Goal: Transaction & Acquisition: Book appointment/travel/reservation

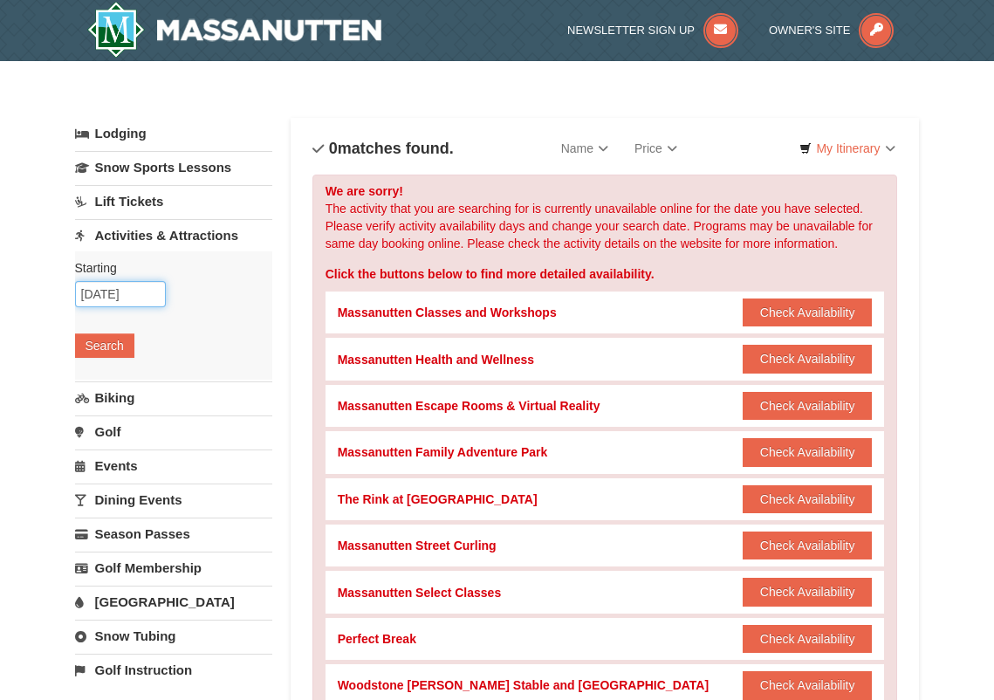
click at [108, 293] on input "[DATE]" at bounding box center [120, 294] width 91 height 26
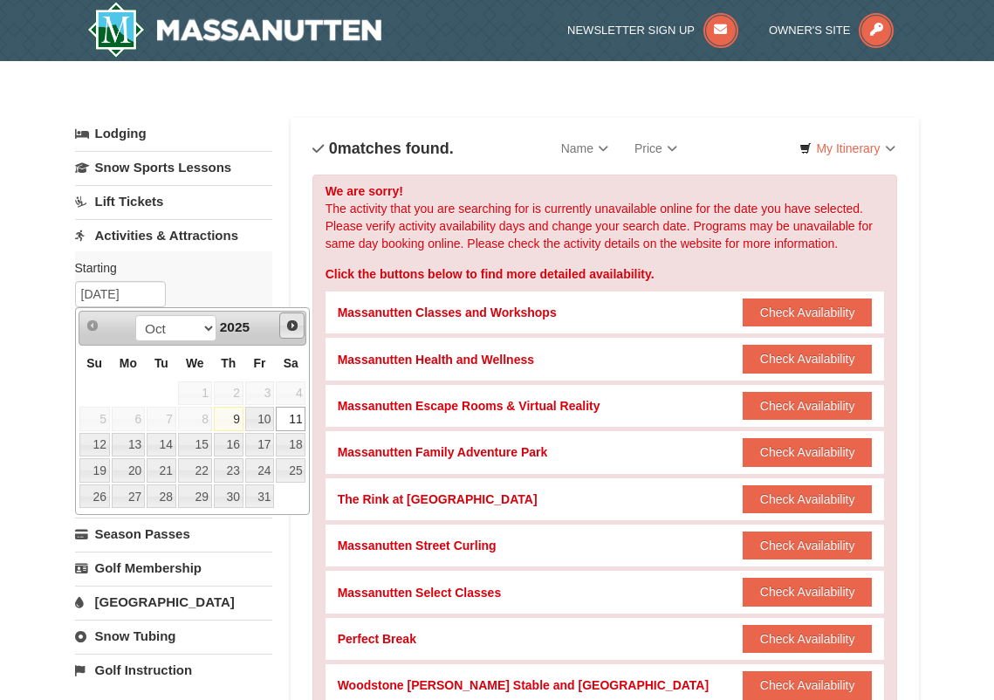
click at [290, 326] on span "Next" at bounding box center [292, 326] width 14 height 14
click at [100, 417] on link "2" at bounding box center [94, 419] width 31 height 24
type input "[DATE]"
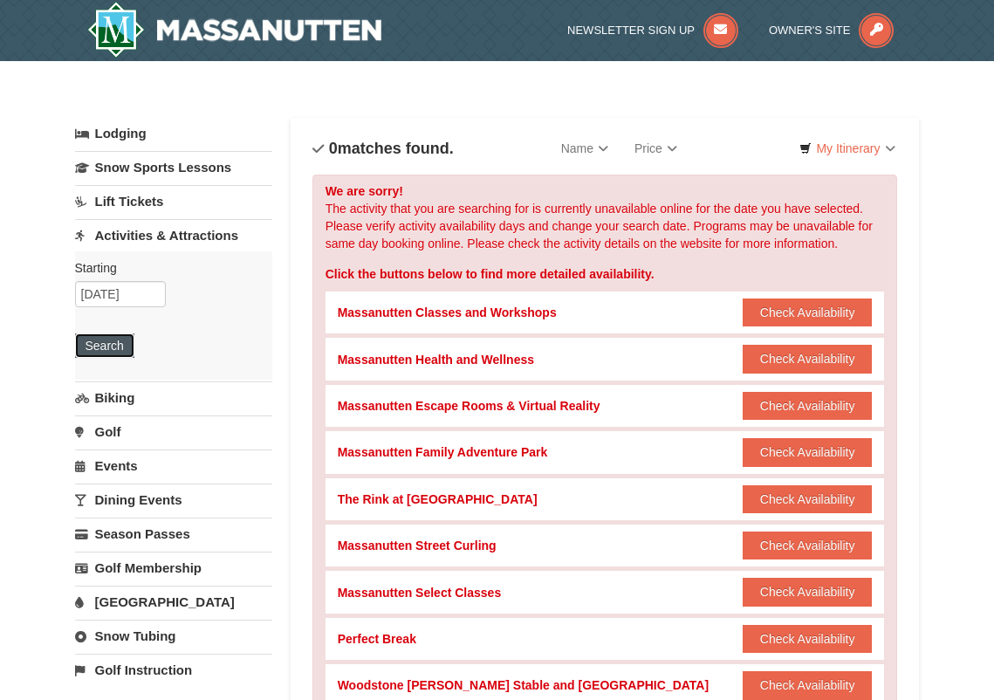
click at [107, 342] on button "Search" at bounding box center [104, 345] width 59 height 24
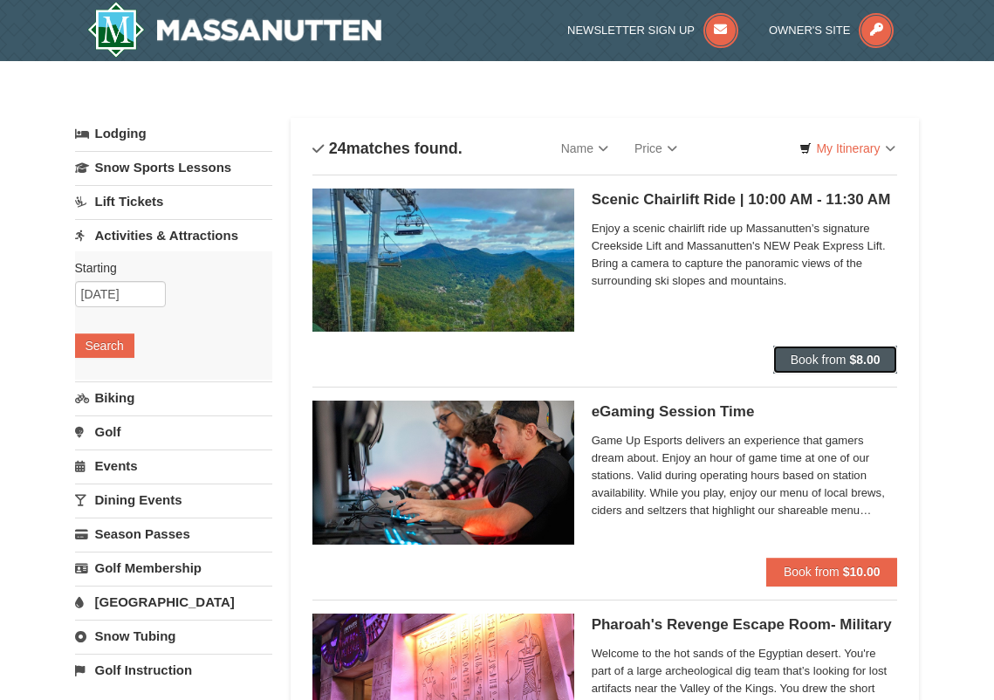
click at [827, 353] on span "Book from" at bounding box center [819, 360] width 56 height 14
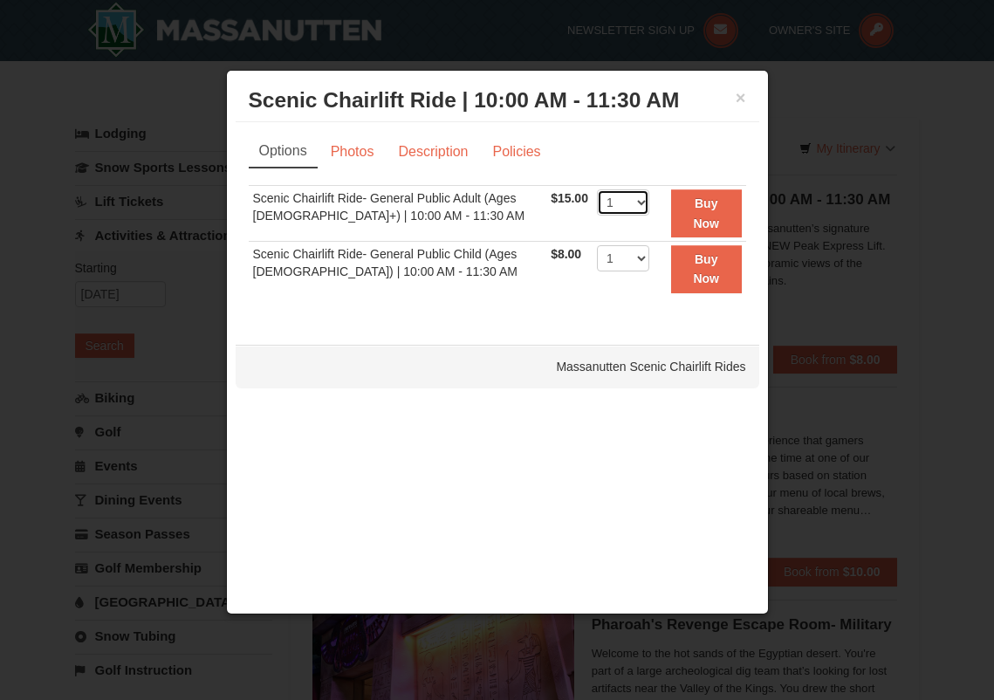
click at [635, 202] on select "1 2 3 4 5 6 7 8 9 10 11 12 13 14 15 16 17 18 19 20 21 22" at bounding box center [623, 202] width 52 height 26
select select "2"
click at [597, 189] on select "1 2 3 4 5 6 7 8 9 10 11 12 13 14 15 16 17 18 19 20 21 22" at bounding box center [623, 202] width 52 height 26
click at [710, 205] on strong "Buy Now" at bounding box center [706, 212] width 26 height 33
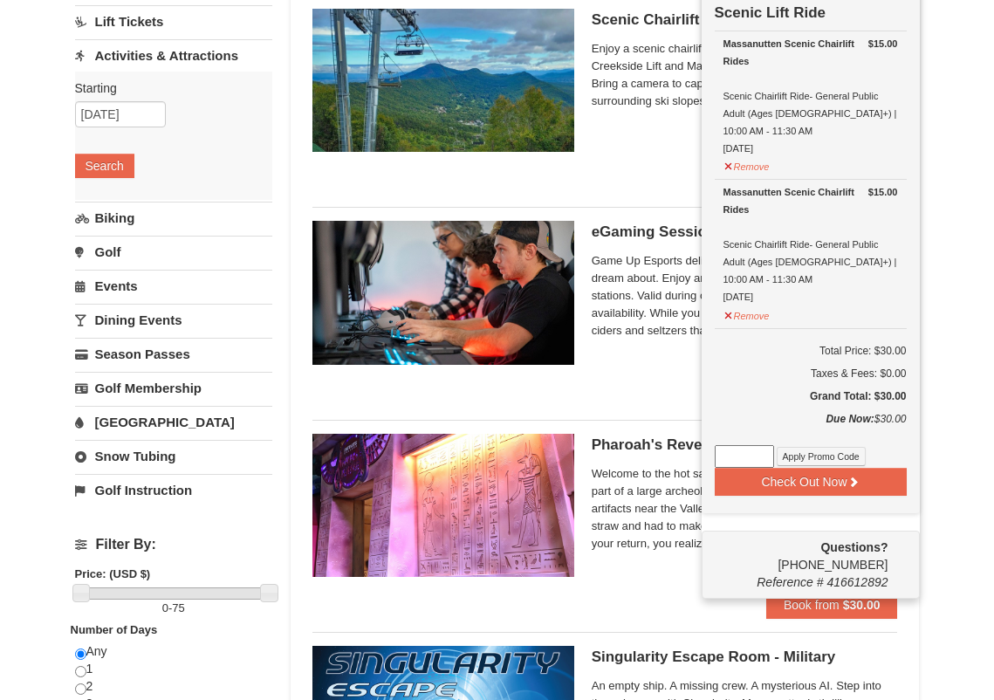
scroll to position [93, 0]
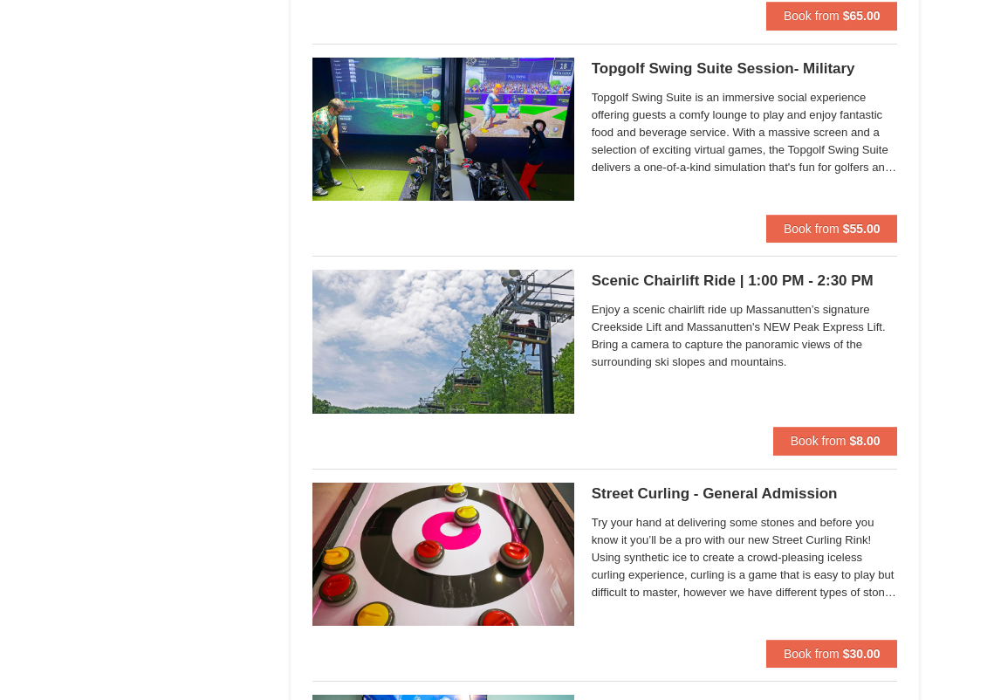
scroll to position [2711, 0]
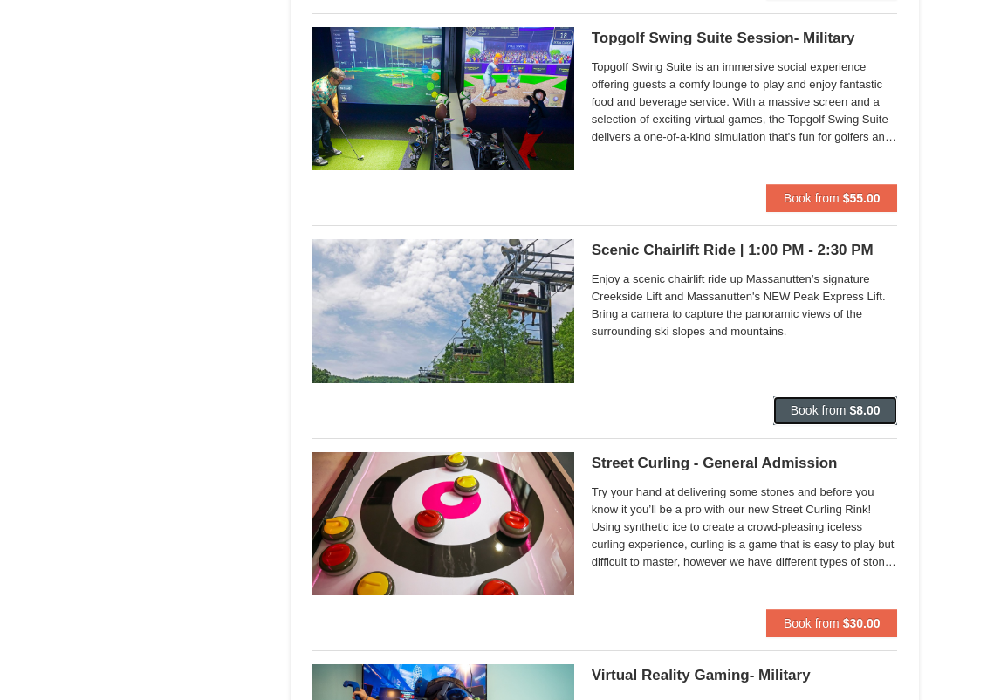
click at [833, 402] on button "Book from $8.00" at bounding box center [835, 410] width 125 height 28
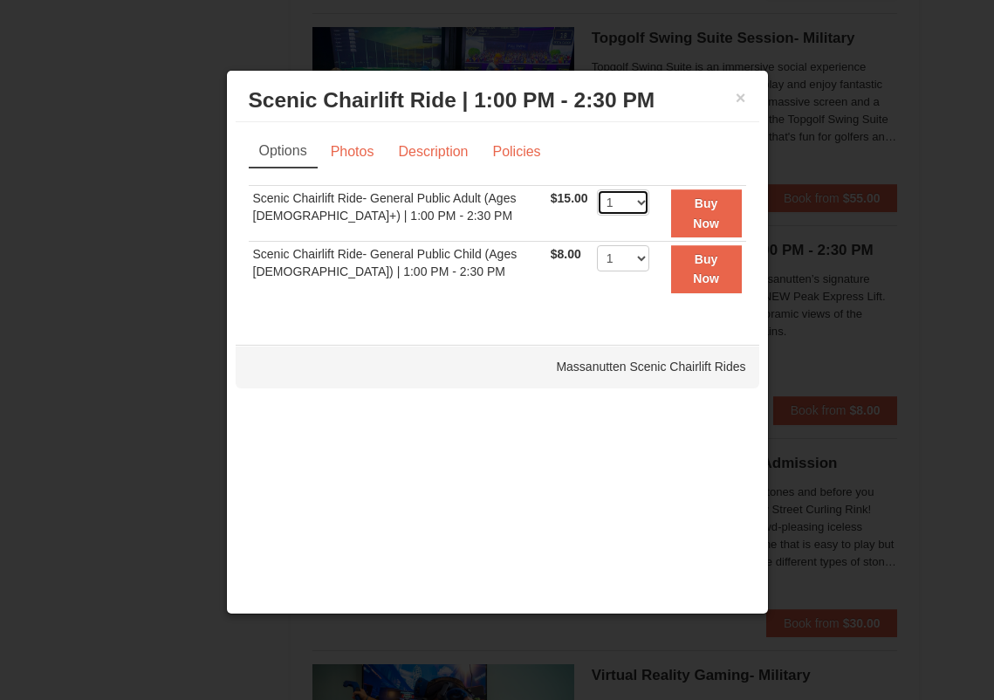
click at [634, 201] on select "1 2 3 4 5 6 7 8 9 10 11 12 13 14 15 16 17 18 19 20 21 22" at bounding box center [623, 202] width 52 height 26
select select "2"
click at [597, 189] on select "1 2 3 4 5 6 7 8 9 10 11 12 13 14 15 16 17 18 19 20 21 22" at bounding box center [623, 202] width 52 height 26
click at [697, 204] on strong "Buy Now" at bounding box center [706, 212] width 26 height 33
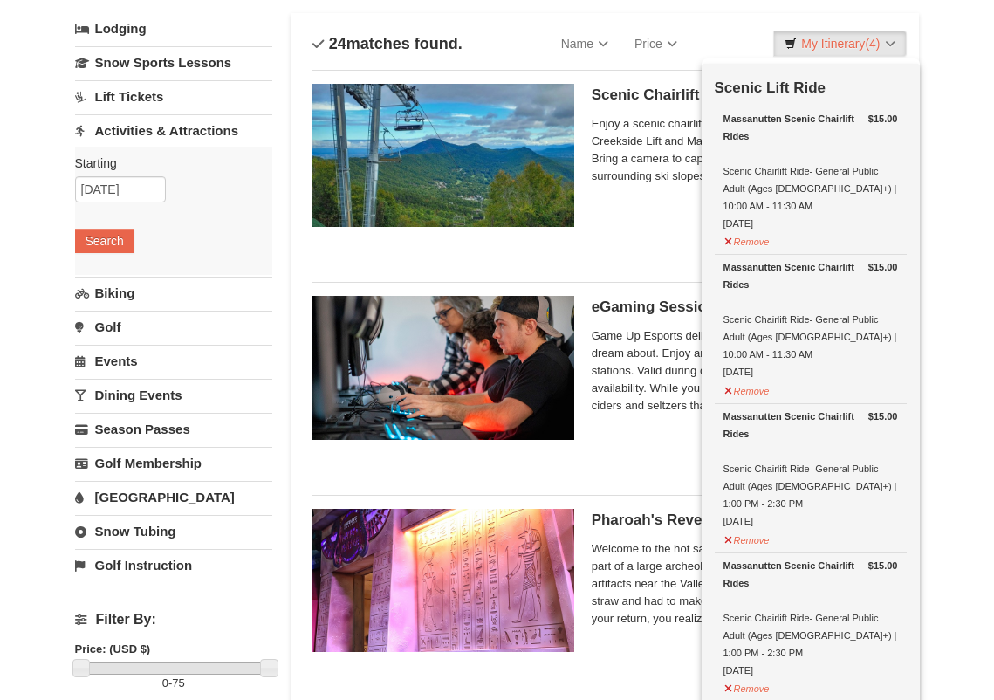
scroll to position [93, 0]
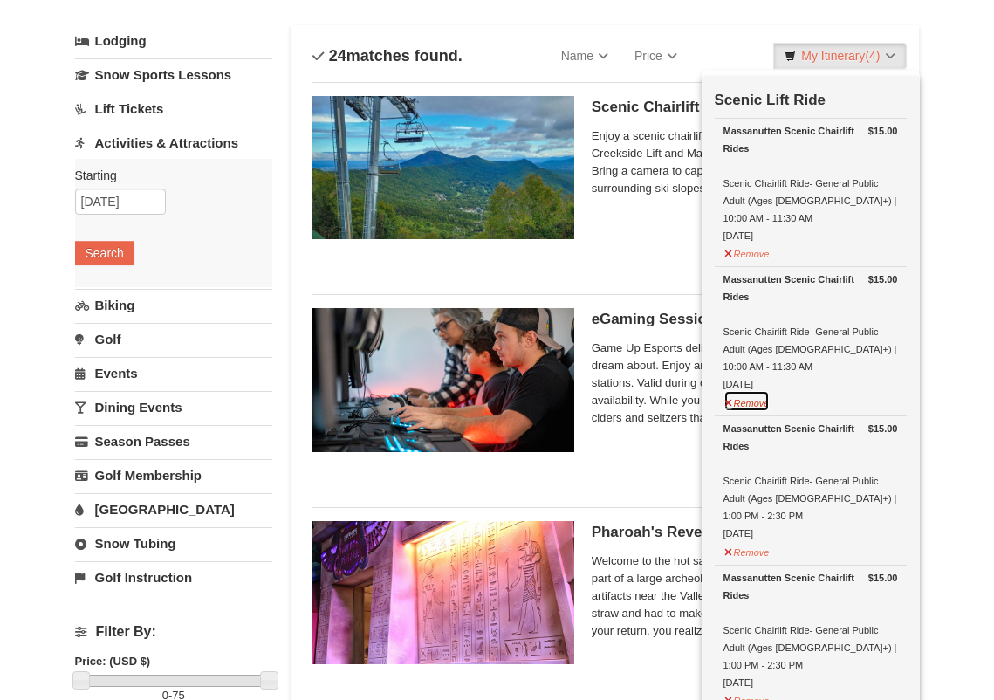
click at [758, 390] on button "Remove" at bounding box center [747, 401] width 47 height 22
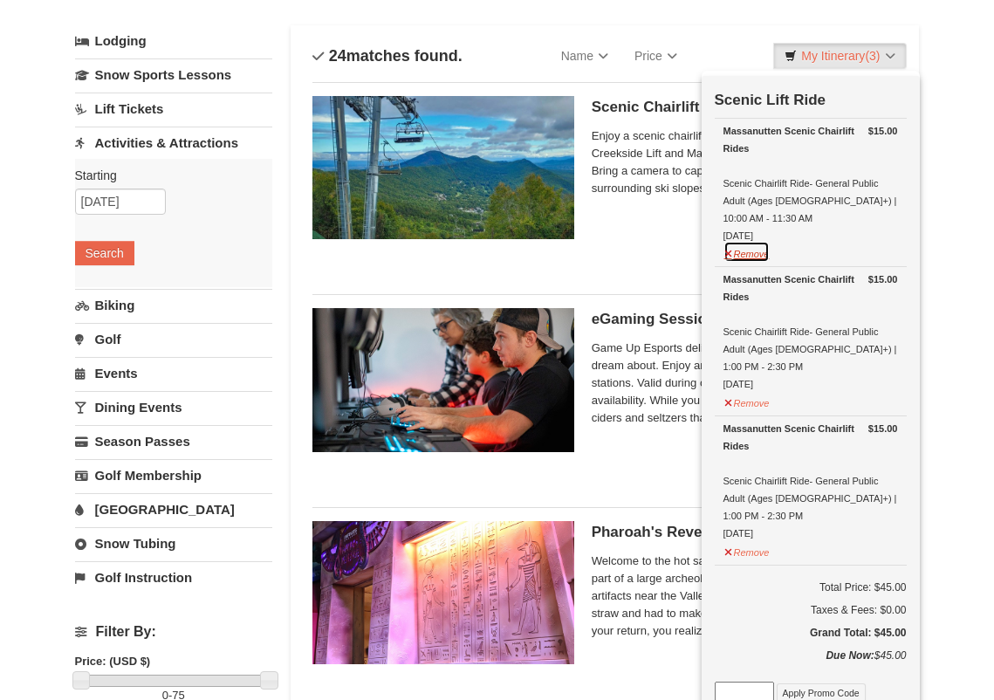
click at [758, 241] on button "Remove" at bounding box center [747, 252] width 47 height 22
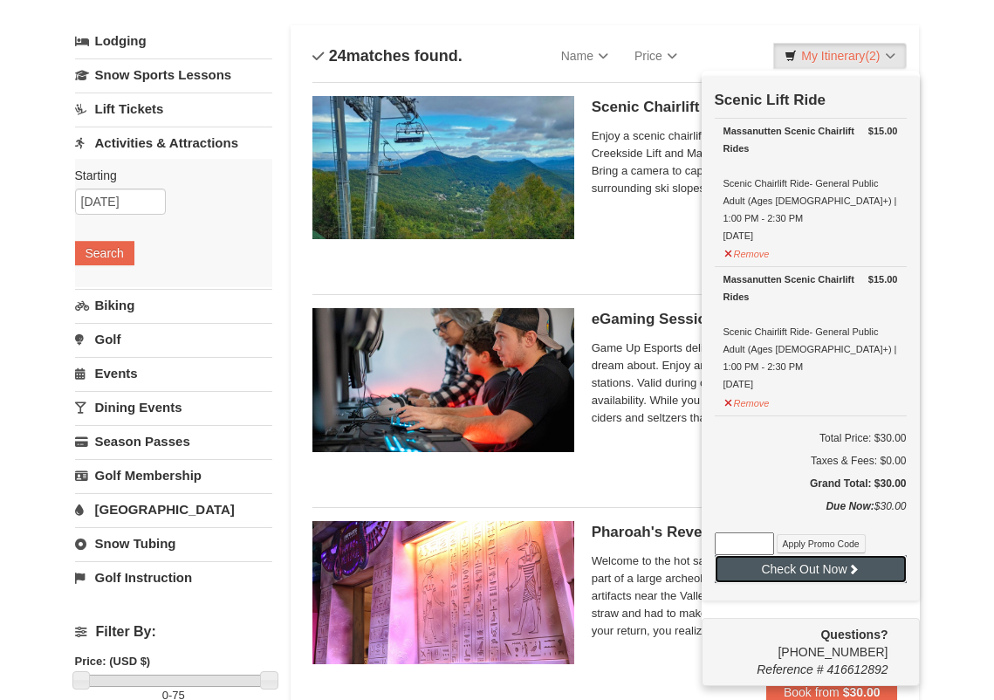
click at [843, 555] on button "Check Out Now" at bounding box center [811, 569] width 192 height 28
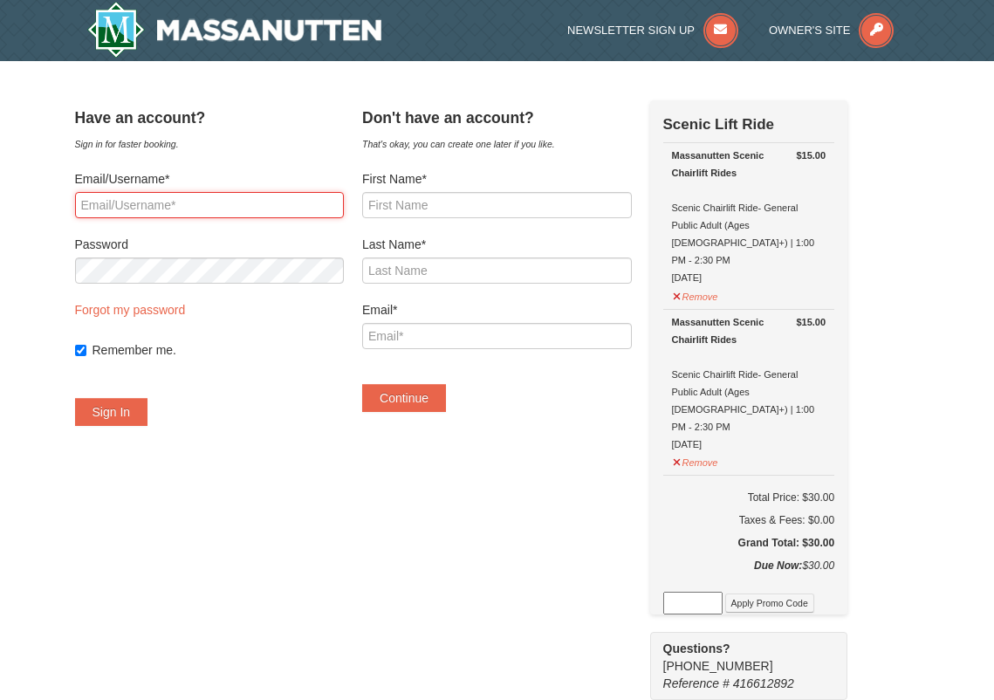
type input "Sacredgrove4@gmail.com"
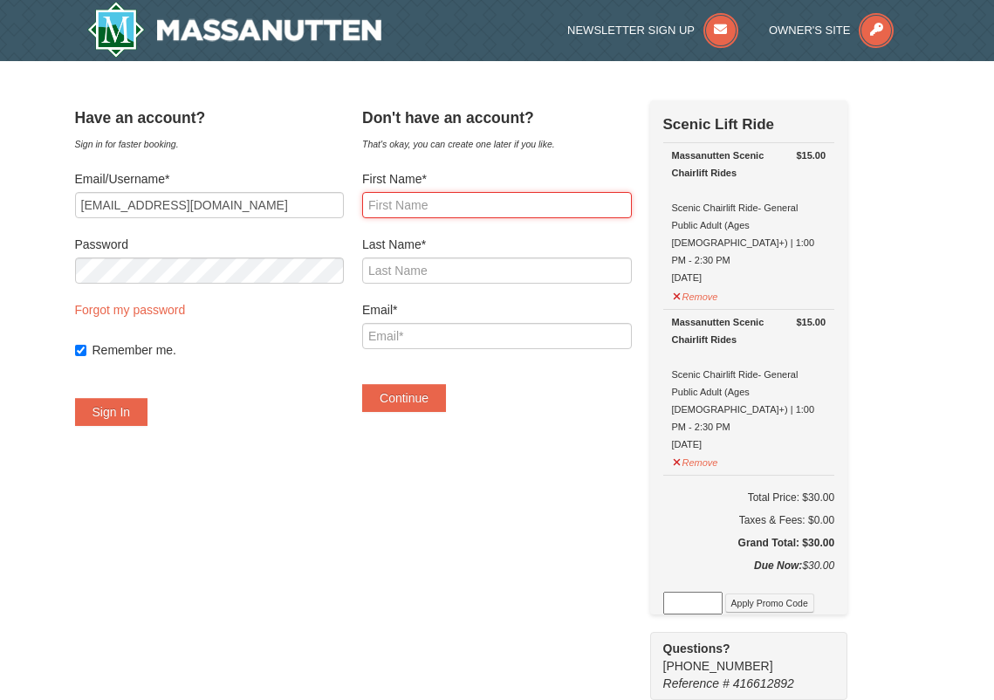
click at [471, 206] on input "First Name*" at bounding box center [497, 205] width 270 height 26
type input "Nancy"
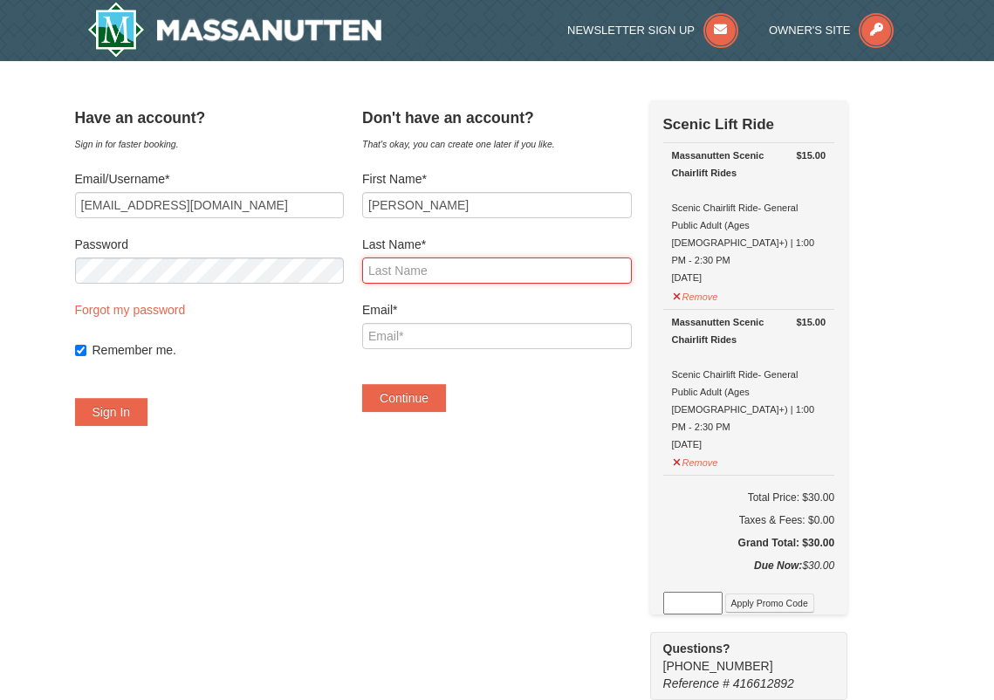
type input "Johnston"
type input "sacredgrove4@gmail.com"
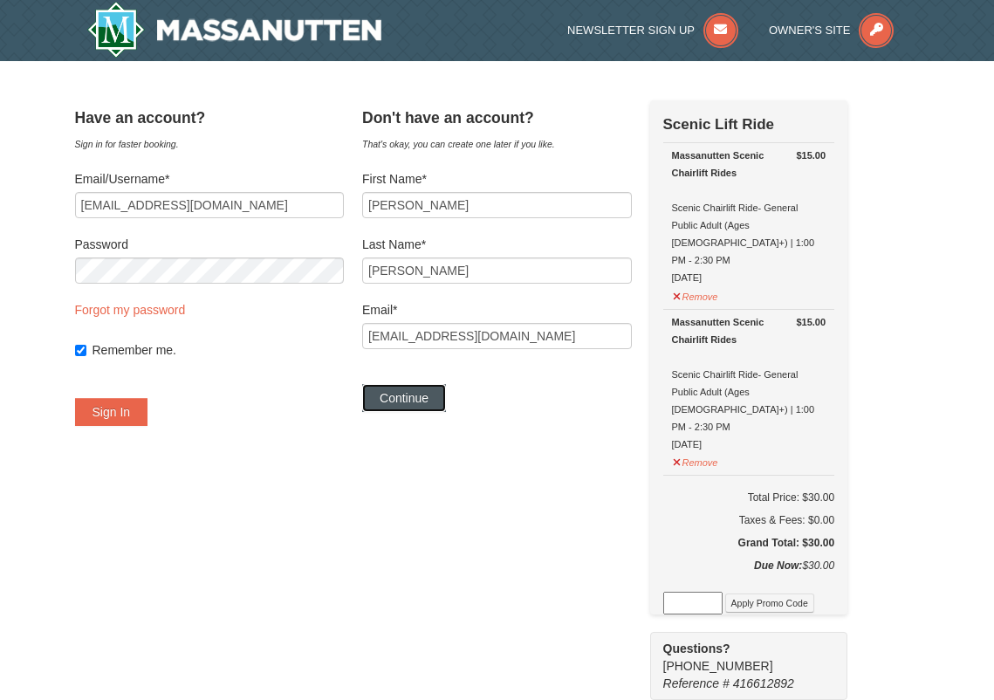
click at [425, 395] on button "Continue" at bounding box center [404, 398] width 84 height 28
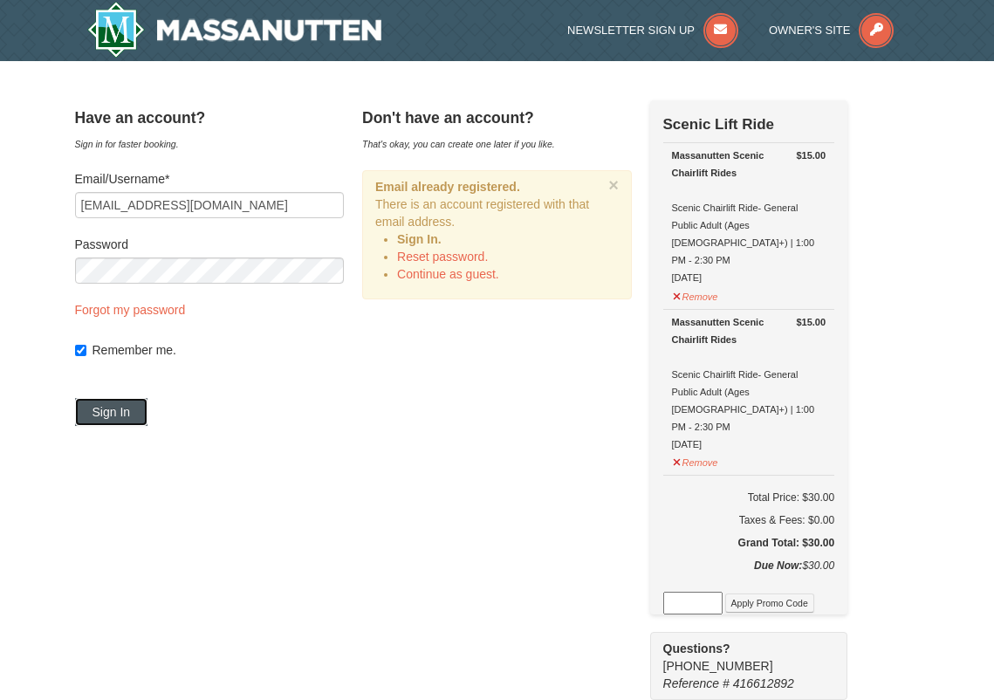
click at [130, 407] on button "Sign In" at bounding box center [111, 412] width 73 height 28
click at [161, 410] on button "Try Again" at bounding box center [118, 412] width 86 height 28
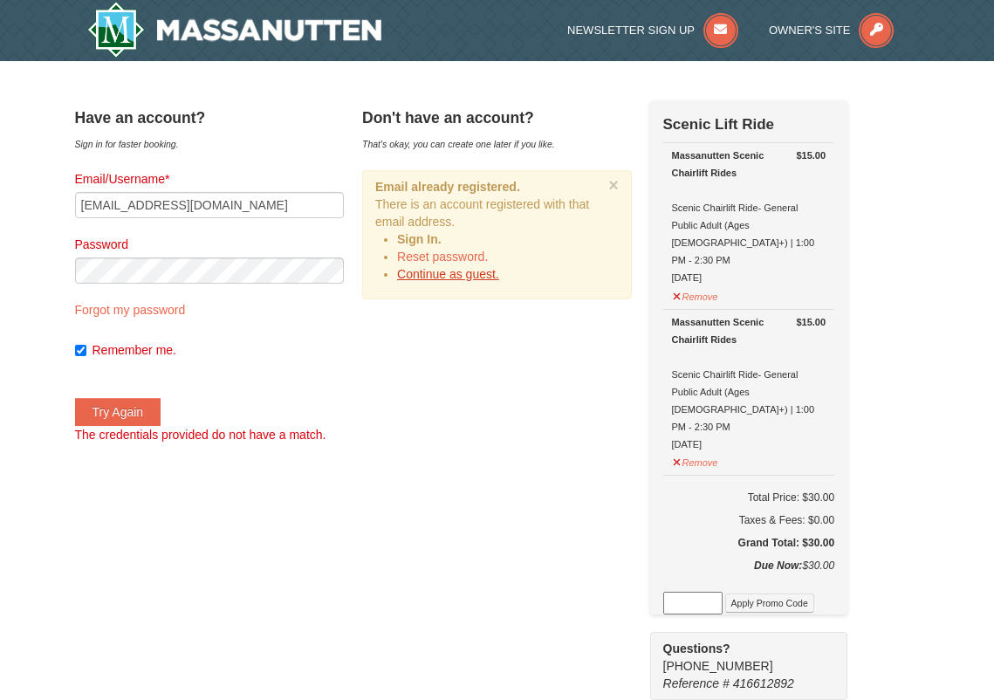
click at [458, 275] on link "Continue as guest." at bounding box center [448, 274] width 102 height 14
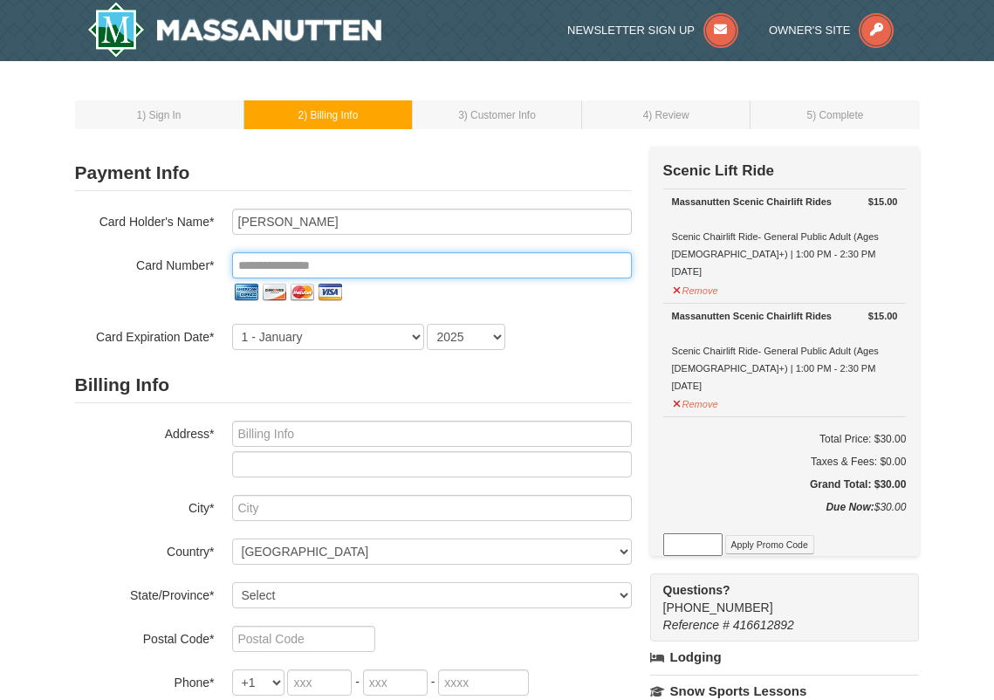
click at [368, 264] on input "tel" at bounding box center [432, 265] width 400 height 26
type input "**********"
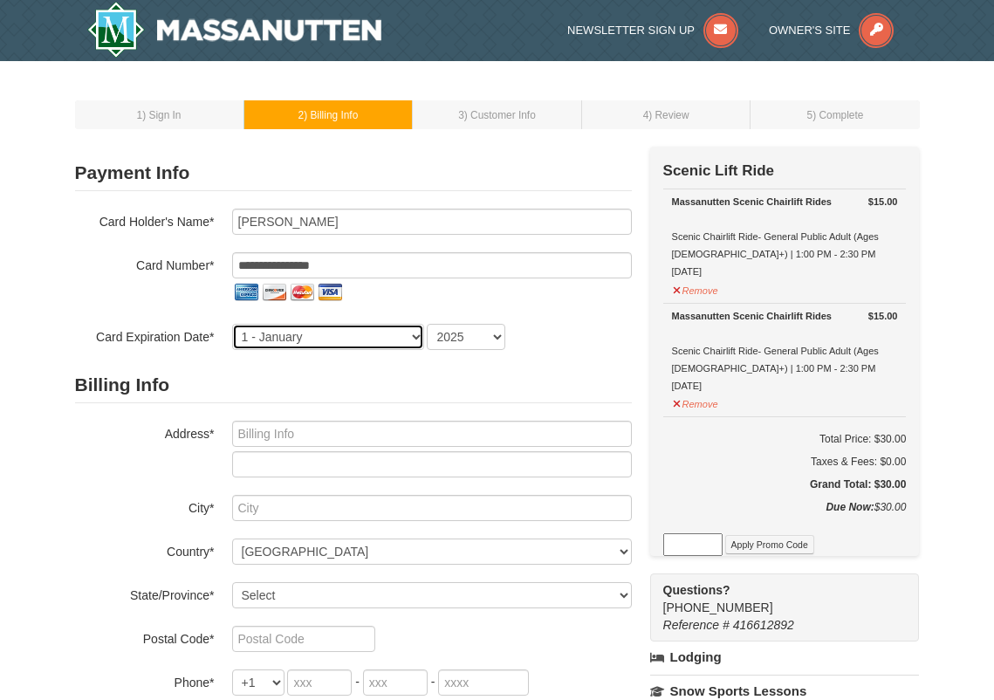
select select "10"
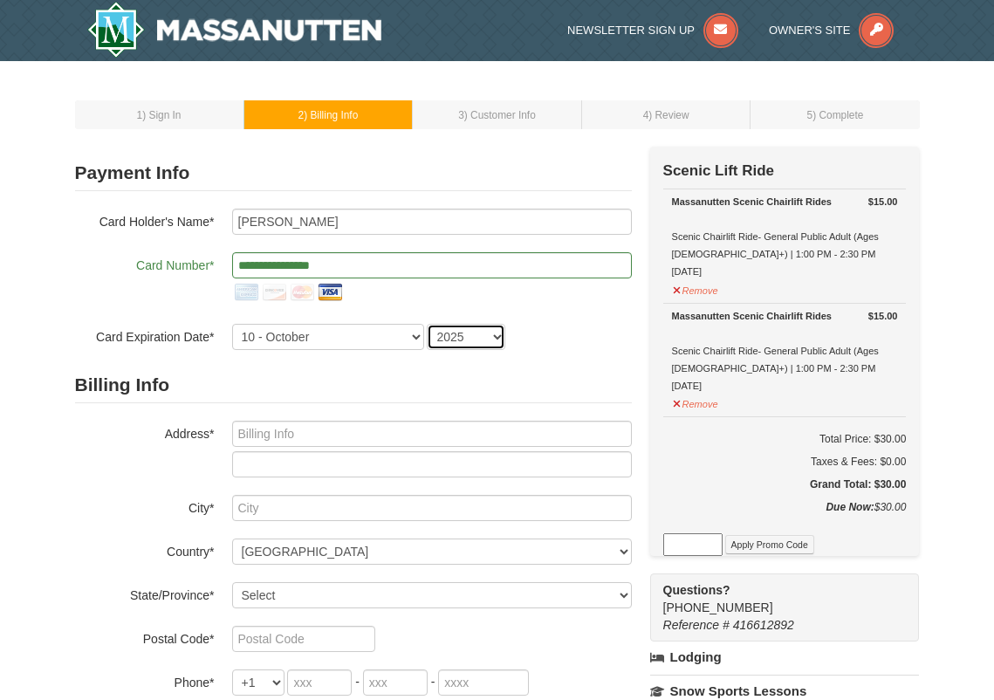
click at [496, 335] on select "2025 2026 2027 2028 2029 2030 2031 2032 2033 2034" at bounding box center [466, 337] width 79 height 26
select select "2029"
click at [427, 324] on select "2025 2026 2027 2028 2029 2030 2031 2032 2033 2034" at bounding box center [466, 337] width 79 height 26
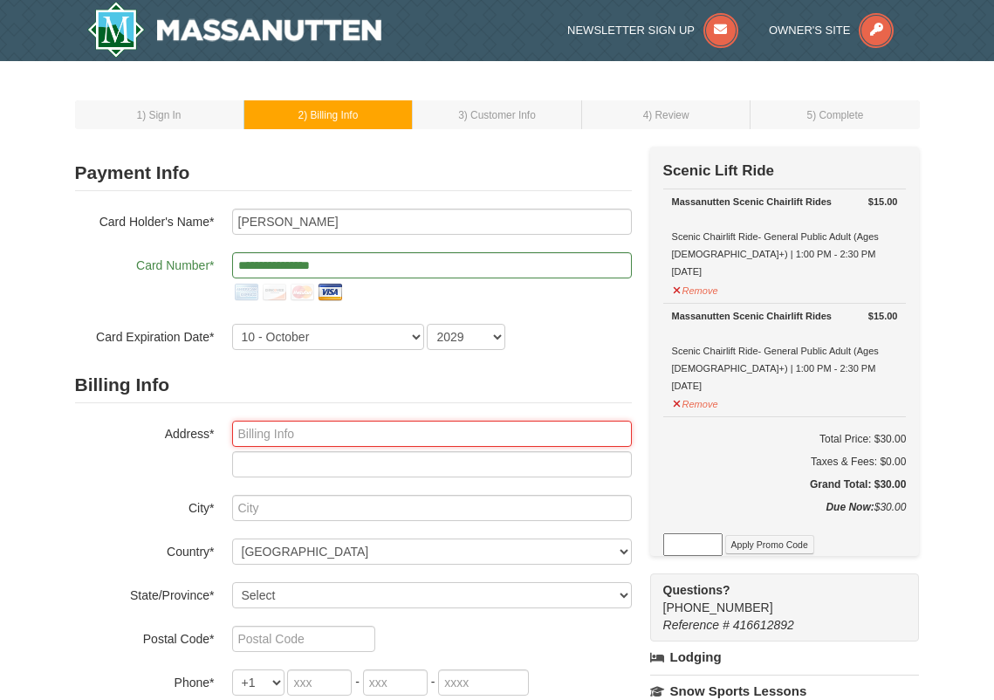
click at [322, 430] on input "text" at bounding box center [432, 434] width 400 height 26
type input "4410 Fairway Drive"
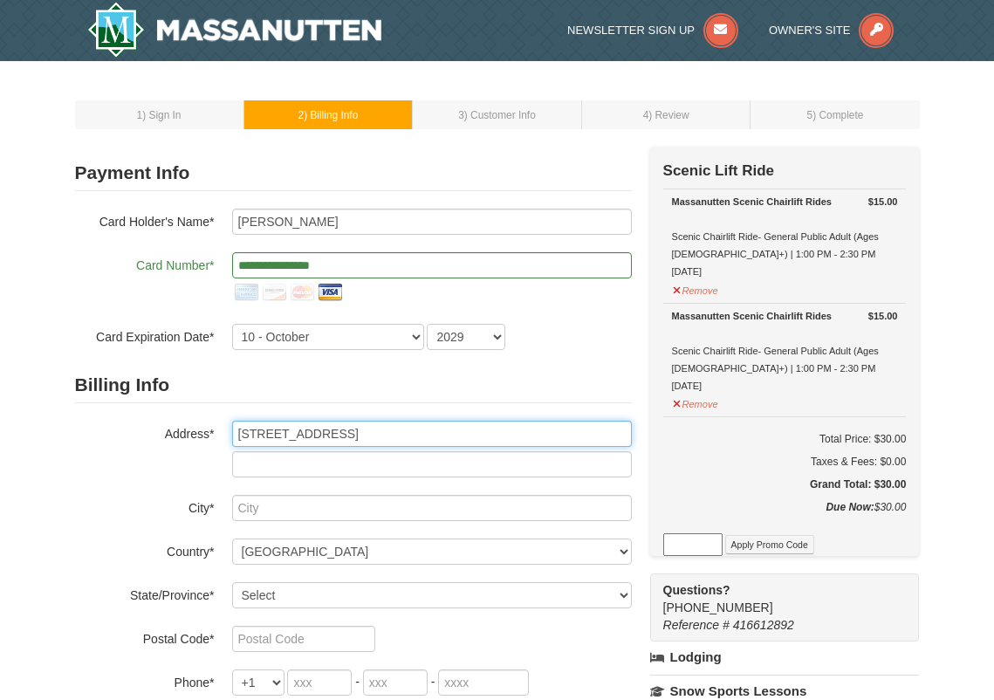
type input "Easton"
select select "PA"
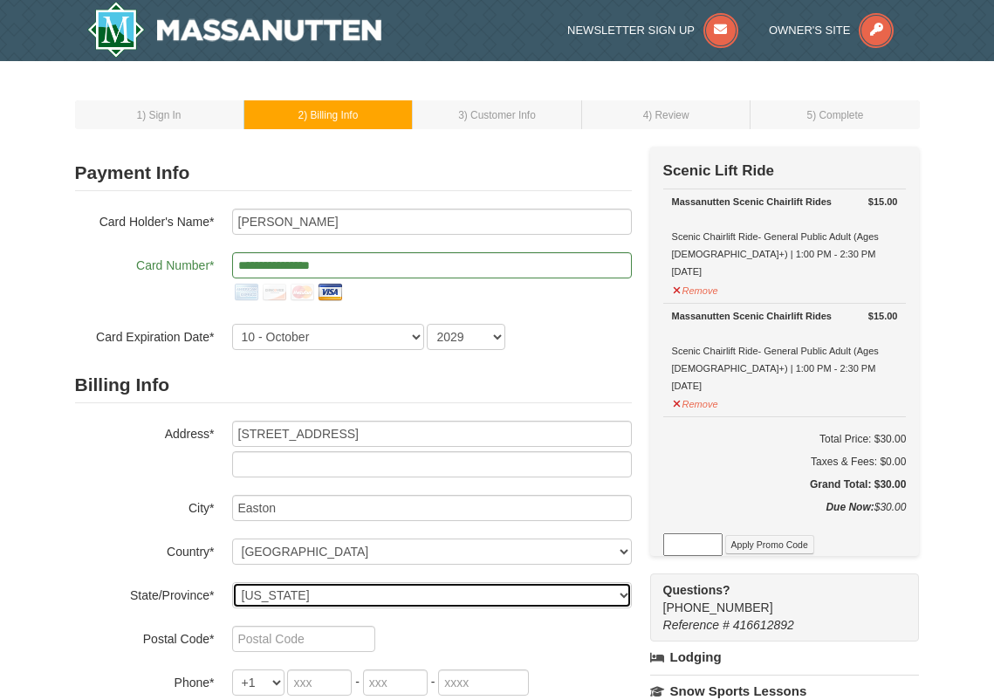
type input "18045"
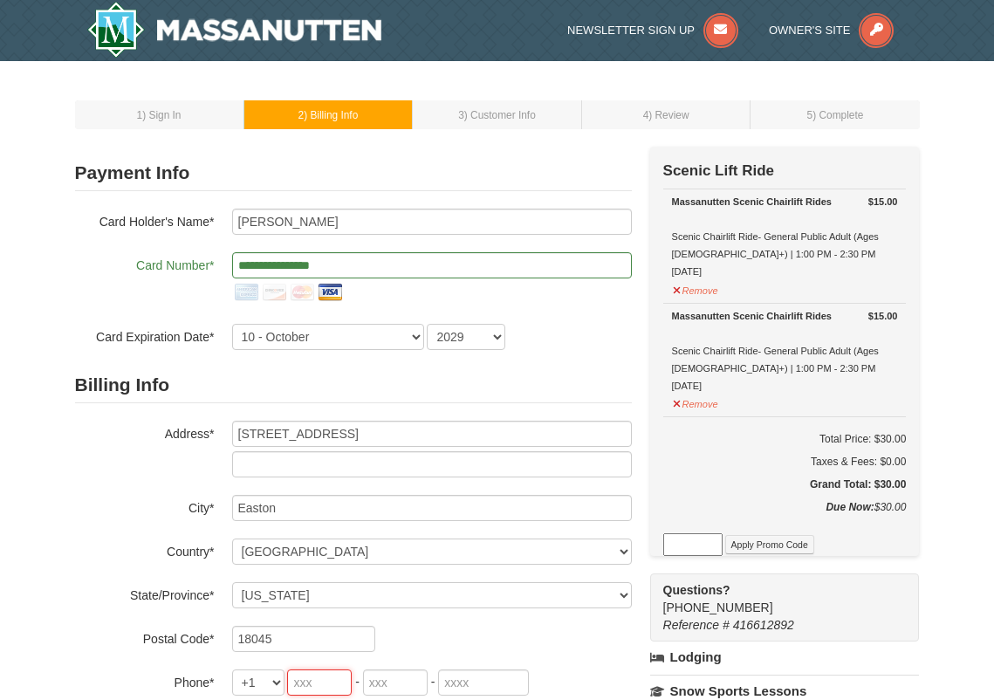
type input "610"
type input "390"
type input "4801"
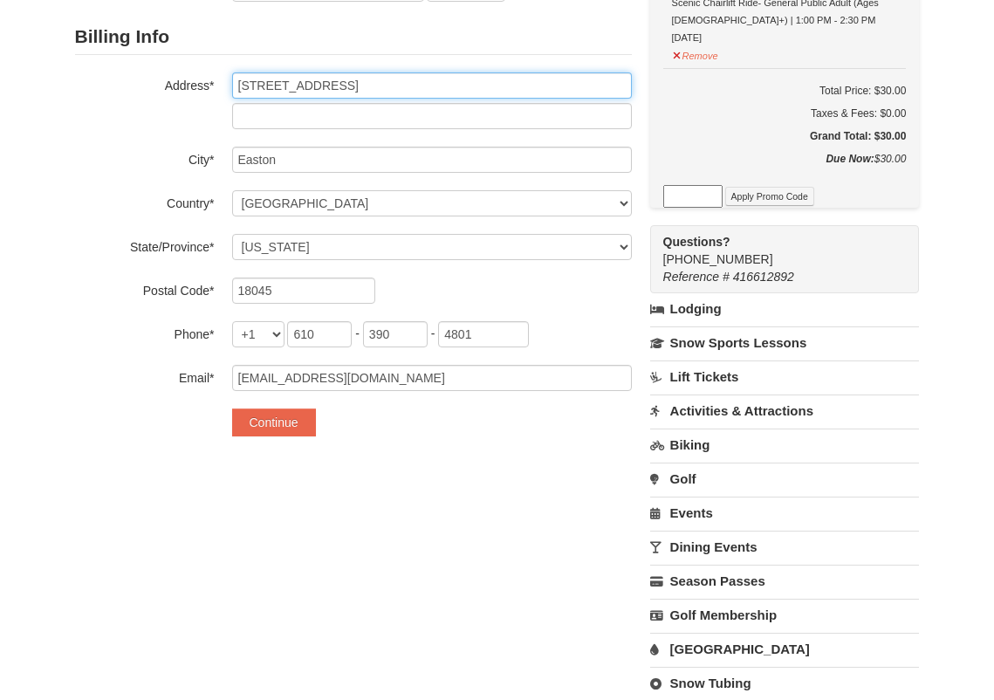
scroll to position [349, 0]
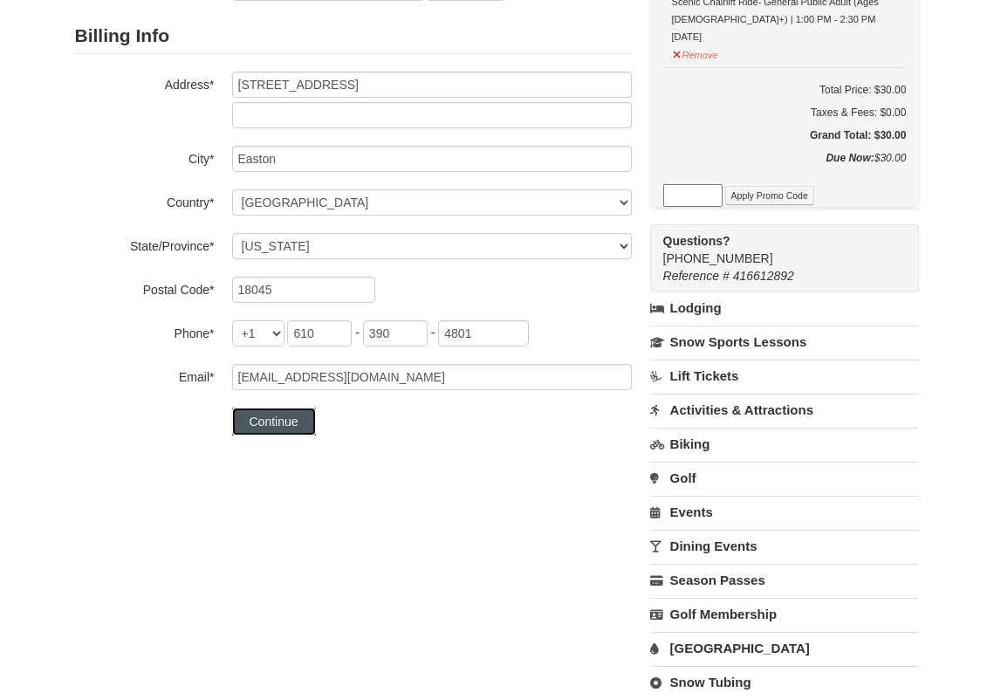
click at [286, 418] on button "Continue" at bounding box center [274, 422] width 84 height 28
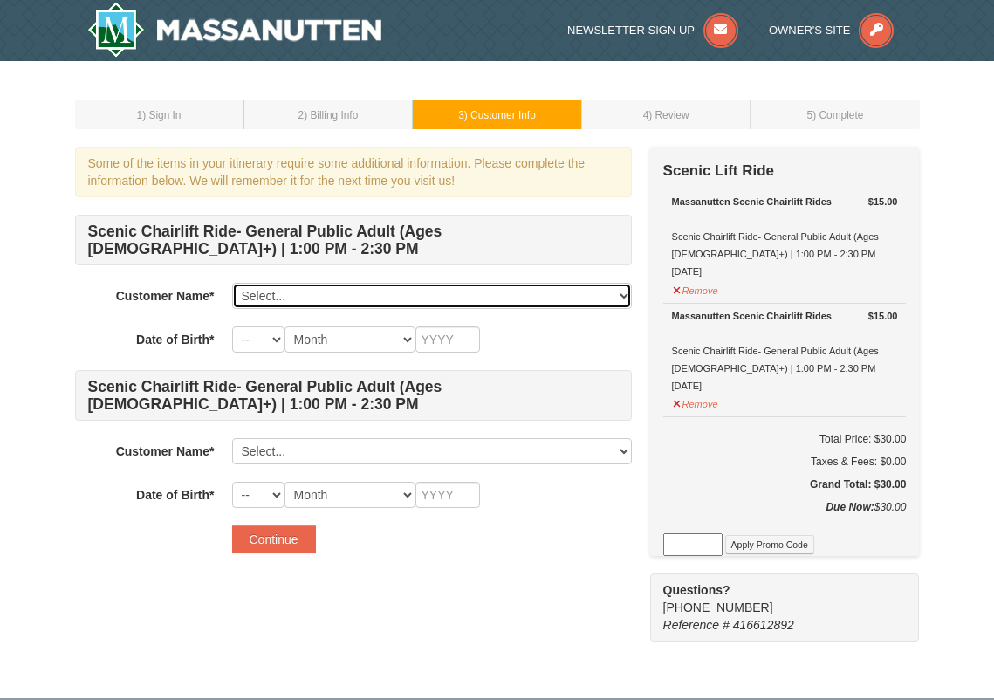
click at [283, 292] on select "Select... [PERSON_NAME] Add New..." at bounding box center [432, 296] width 400 height 26
select select "28366311"
click at [232, 283] on select "Select... [PERSON_NAME] Add New..." at bounding box center [432, 296] width 400 height 26
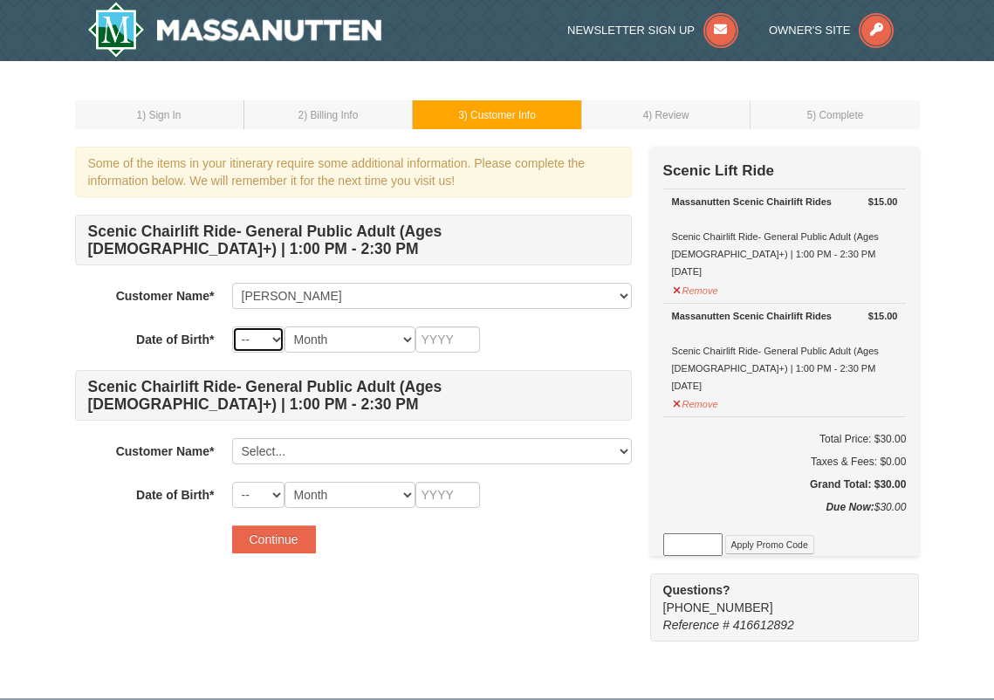
click at [277, 338] on select "-- 01 02 03 04 05 06 07 08 09 10 11 12 13 14 15 16 17 18 19 20 21 22 23 24 25 2…" at bounding box center [258, 339] width 52 height 26
click at [232, 326] on select "-- 01 02 03 04 05 06 07 08 09 10 11 12 13 14 15 16 17 18 19 20 21 22 23 24 25 2…" at bounding box center [258, 339] width 52 height 26
click at [278, 340] on select "-- 01 02 03 04 05 06 07 08 09 10 11 12 13 14 15 16 17 18 19 20 21 22 23 24 25 2…" at bounding box center [258, 339] width 52 height 26
select select "23"
click at [232, 326] on select "-- 01 02 03 04 05 06 07 08 09 10 11 12 13 14 15 16 17 18 19 20 21 22 23 24 25 2…" at bounding box center [258, 339] width 52 height 26
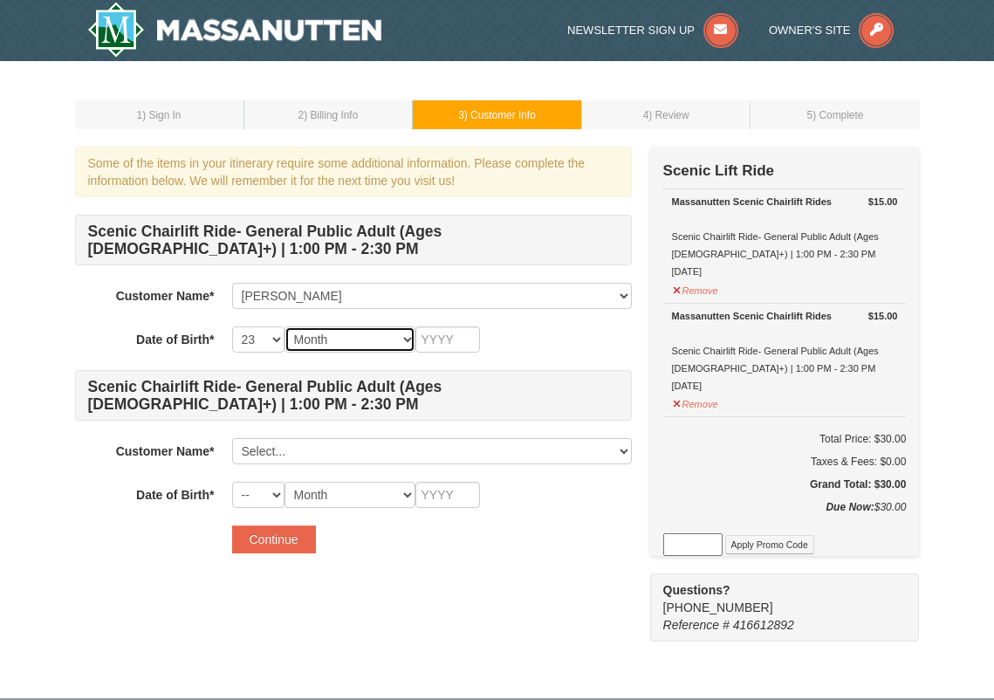
click at [407, 339] on select "Month January February March April May June July August September October Novem…" at bounding box center [350, 339] width 131 height 26
select select "12"
click at [285, 326] on select "Month January February March April May June July August September October Novem…" at bounding box center [350, 339] width 131 height 26
click at [429, 334] on input "text" at bounding box center [447, 339] width 65 height 26
type input "1948"
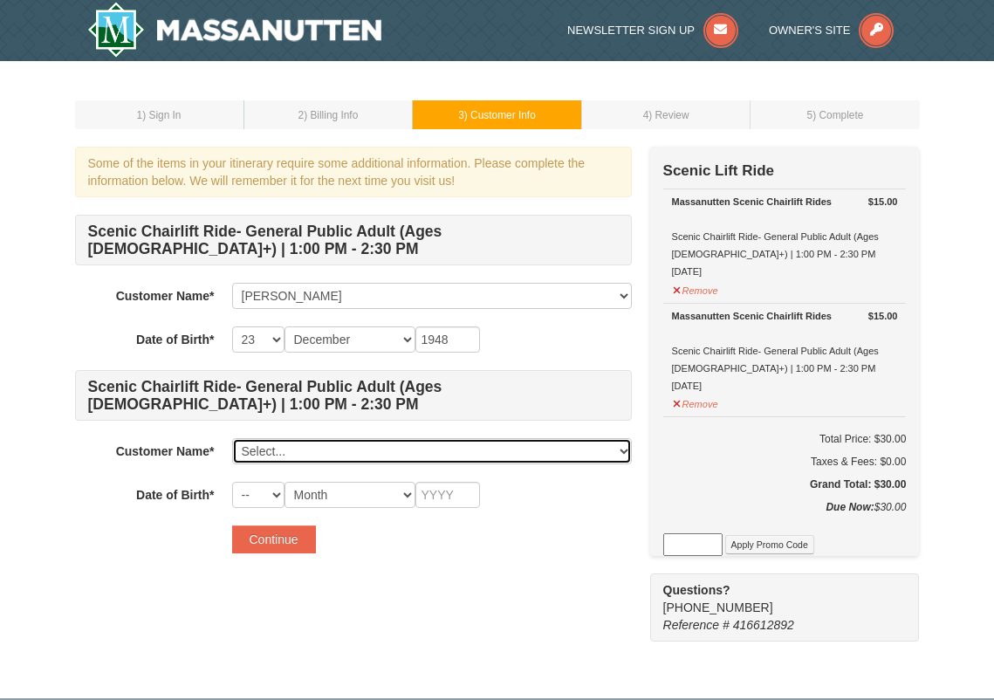
click at [286, 445] on select "Select... Nancy Johnston Add New..." at bounding box center [432, 451] width 400 height 26
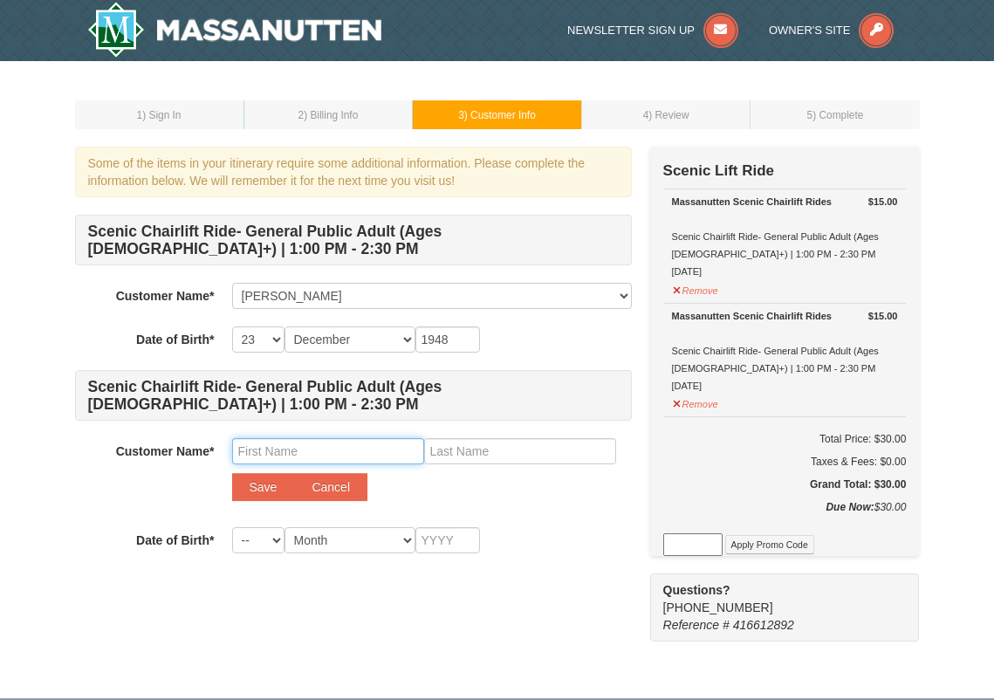
click at [270, 450] on input "text" at bounding box center [328, 451] width 192 height 26
type input "Elizabeth"
click at [452, 451] on input "text" at bounding box center [520, 451] width 192 height 26
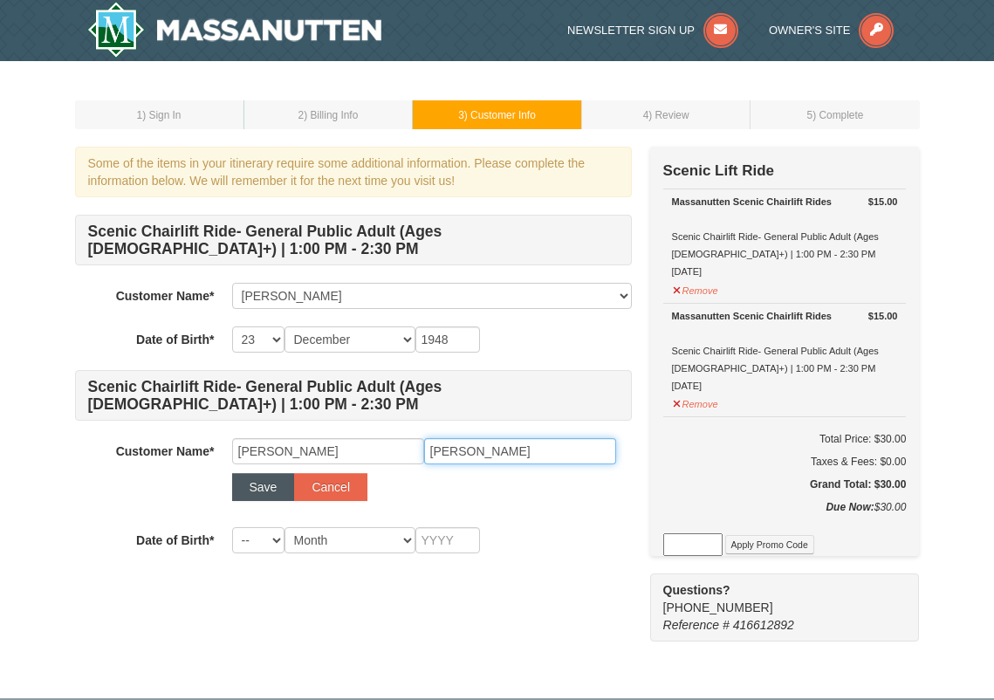
type input "Griner"
click at [270, 484] on button "Save" at bounding box center [263, 487] width 63 height 28
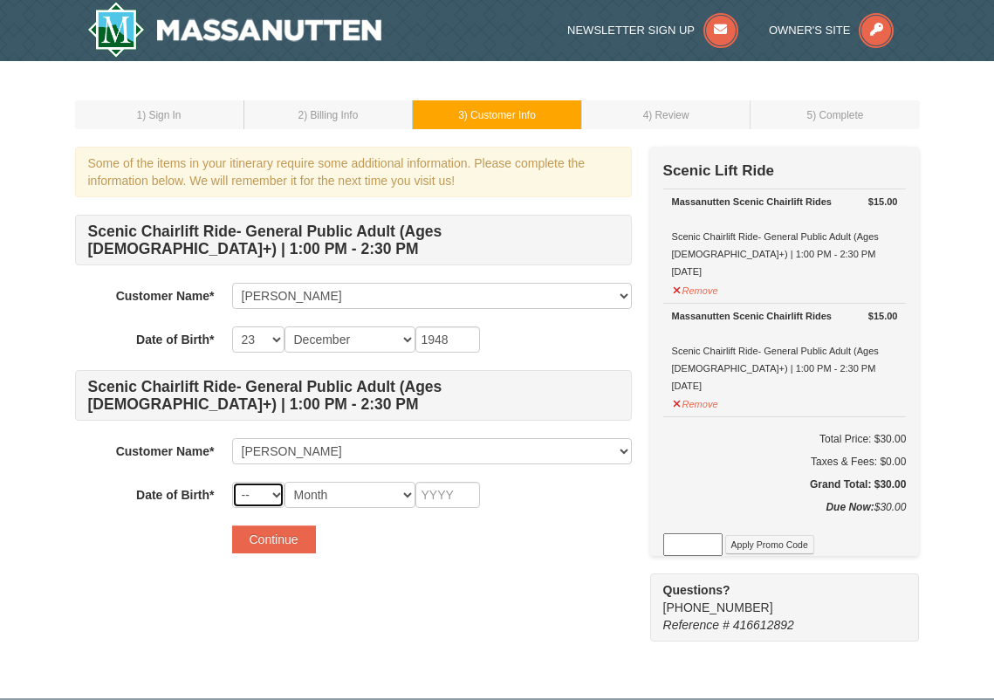
click at [277, 498] on select "-- 01 02 03 04 05 06 07 08 09 10 11 12 13 14 15 16 17 18 19 20 21 22 23 24 25 2…" at bounding box center [258, 495] width 52 height 26
select select "12"
click at [232, 482] on select "-- 01 02 03 04 05 06 07 08 09 10 11 12 13 14 15 16 17 18 19 20 21 22 23 24 25 2…" at bounding box center [258, 495] width 52 height 26
click at [406, 495] on select "Month January February March April May June July August September October Novem…" at bounding box center [350, 495] width 131 height 26
select select "07"
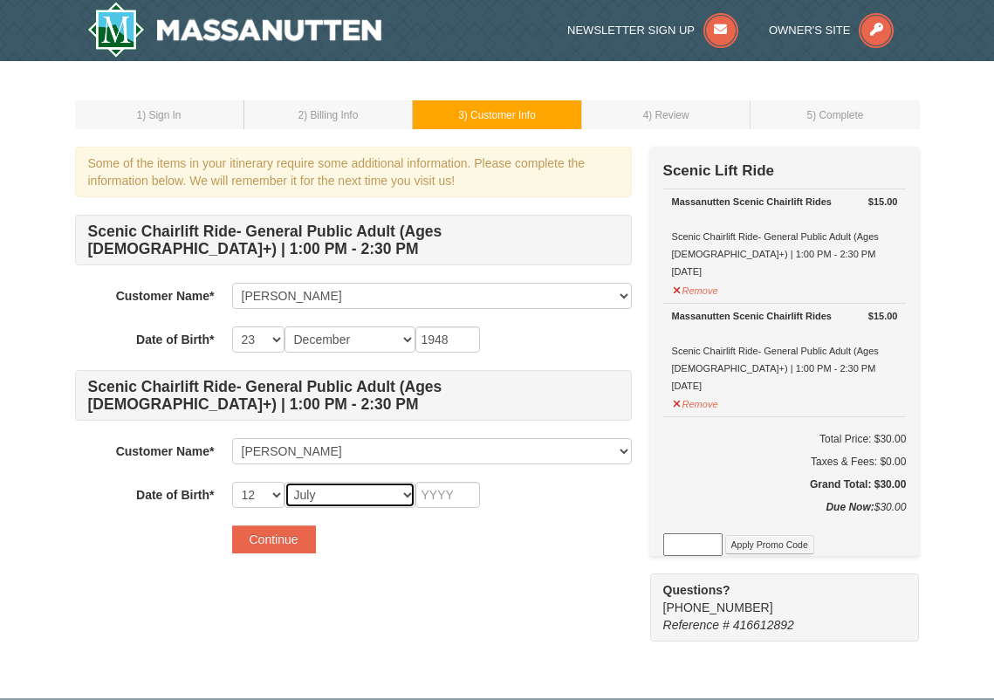
click at [285, 482] on select "Month January February March April May June July August September October Novem…" at bounding box center [350, 495] width 131 height 26
click at [456, 494] on input "text" at bounding box center [447, 495] width 65 height 26
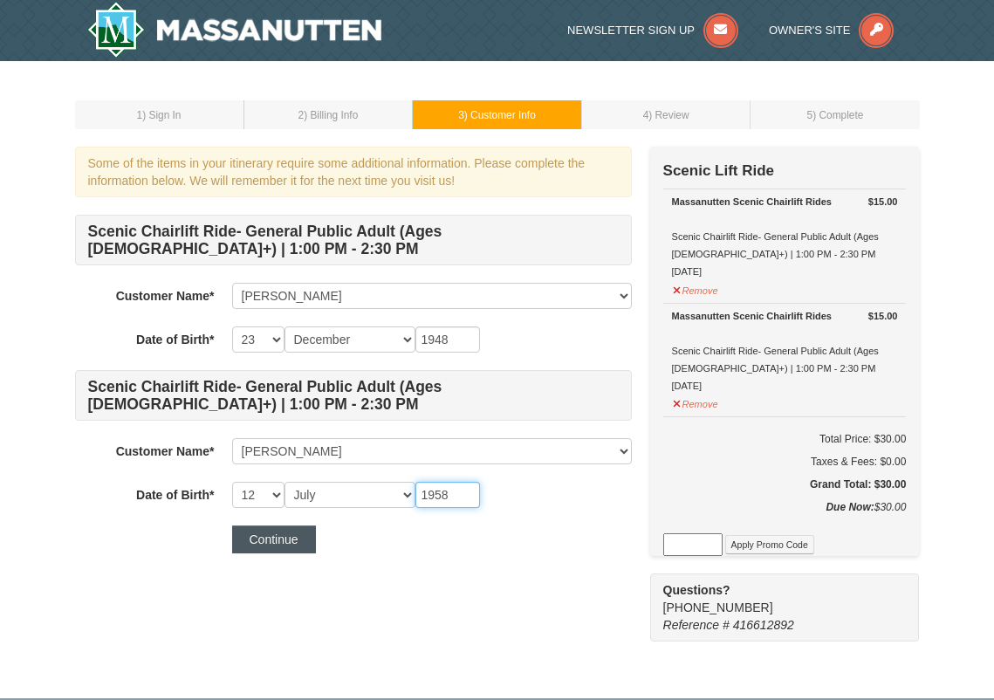
type input "1958"
click at [260, 534] on button "Continue" at bounding box center [274, 539] width 84 height 28
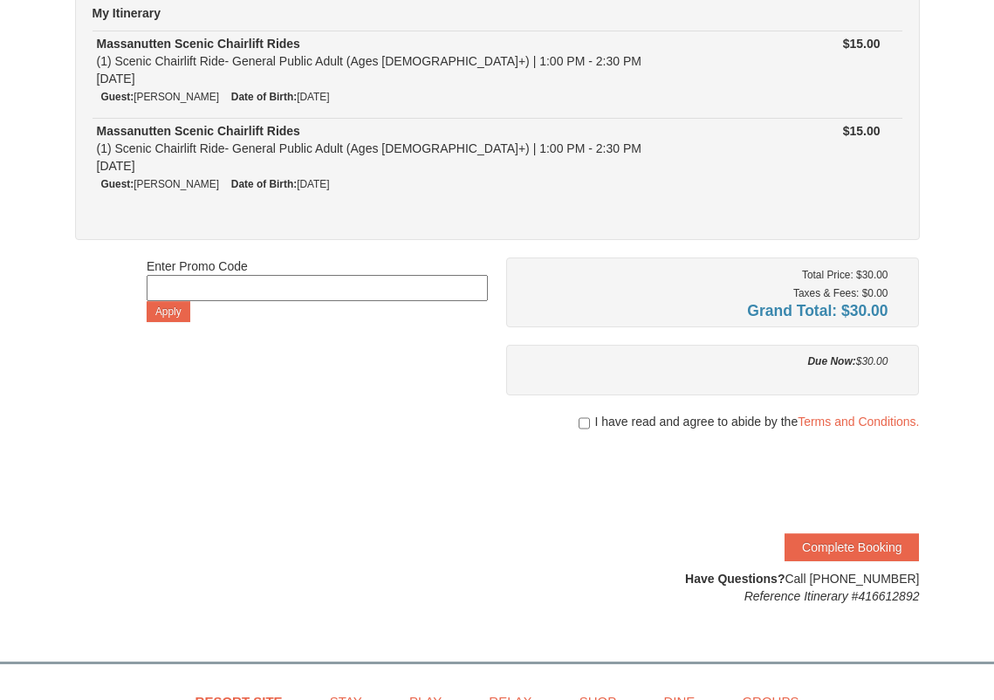
scroll to position [175, 0]
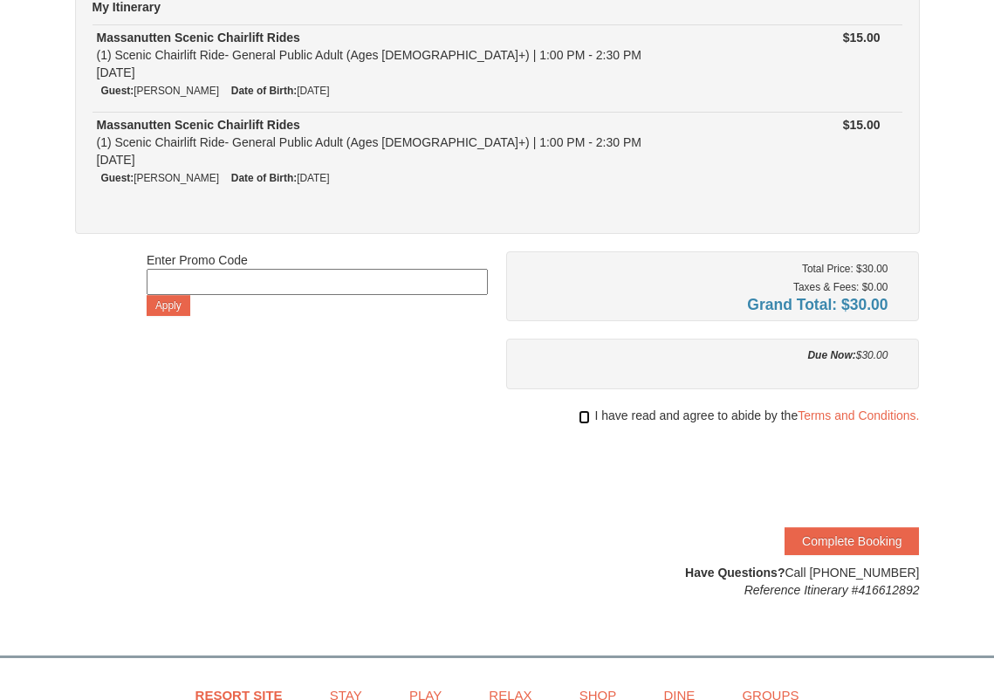
click at [586, 417] on input "checkbox" at bounding box center [584, 417] width 11 height 14
checkbox input "true"
click at [864, 540] on button "Complete Booking" at bounding box center [852, 541] width 134 height 28
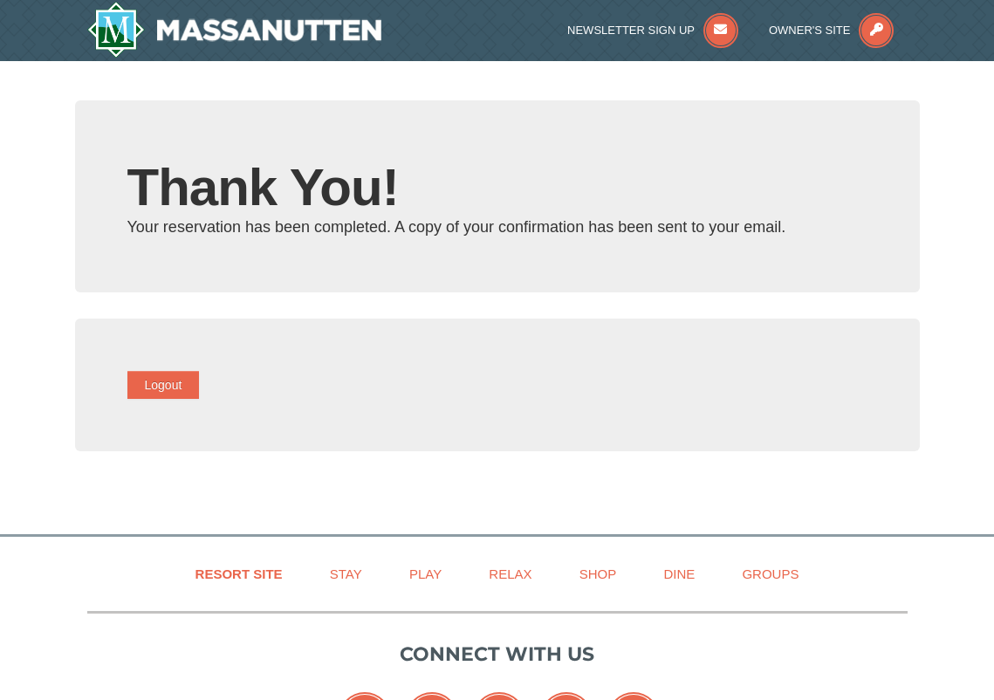
type input "[EMAIL_ADDRESS][DOMAIN_NAME]"
